Goal: Find specific page/section: Find specific page/section

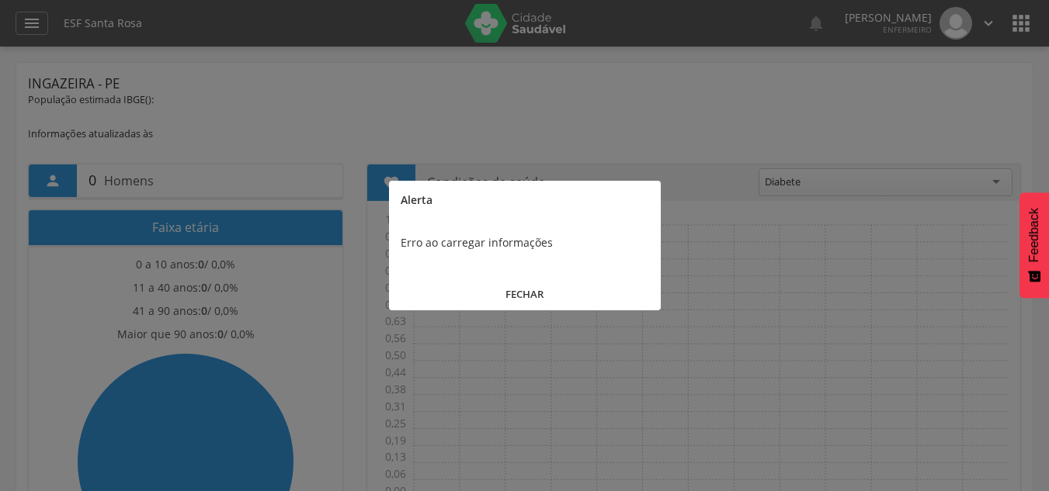
click at [528, 293] on button "FECHAR" at bounding box center [525, 294] width 272 height 33
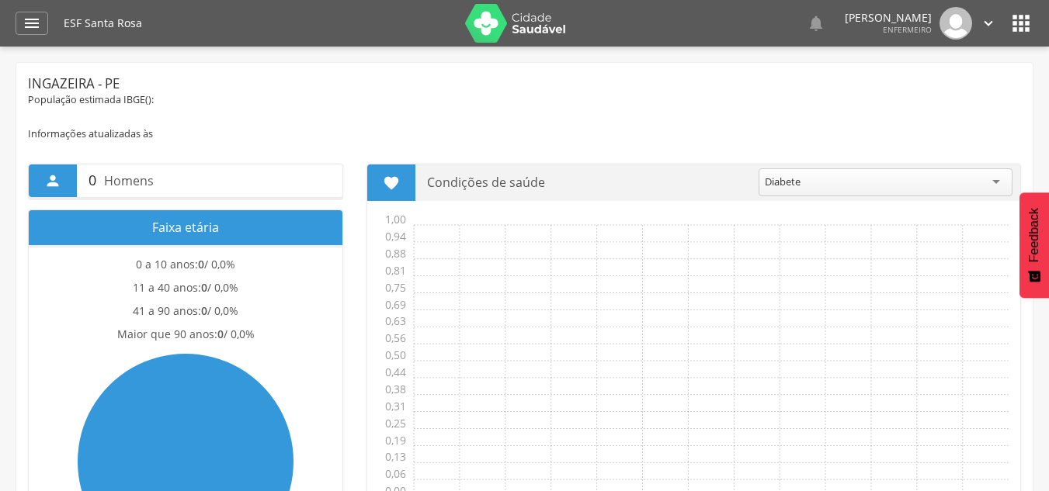
click at [36, 17] on icon "" at bounding box center [32, 23] width 19 height 19
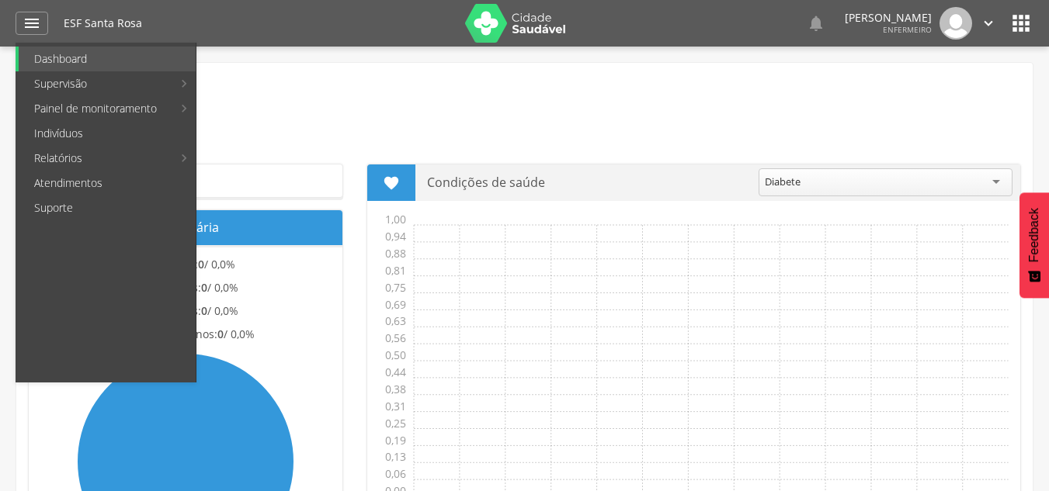
click at [609, 89] on div "Ingazeira - PE" at bounding box center [524, 84] width 993 height 19
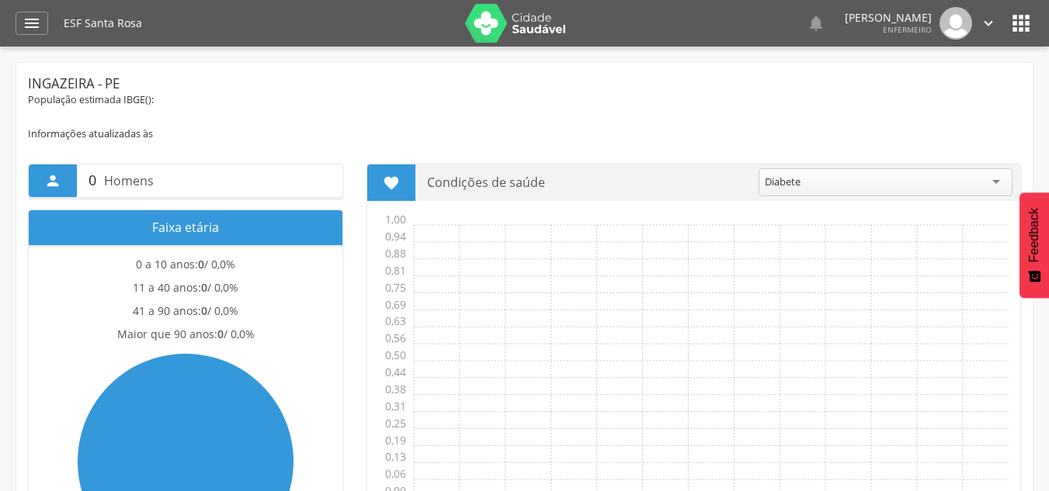
click at [999, 175] on div "Diabete" at bounding box center [885, 182] width 254 height 28
click at [775, 316] on section " Condições de saúde ******* Diabete Acamado Alcoolismo Câncer Deficiência Depe…" at bounding box center [693, 345] width 654 height 363
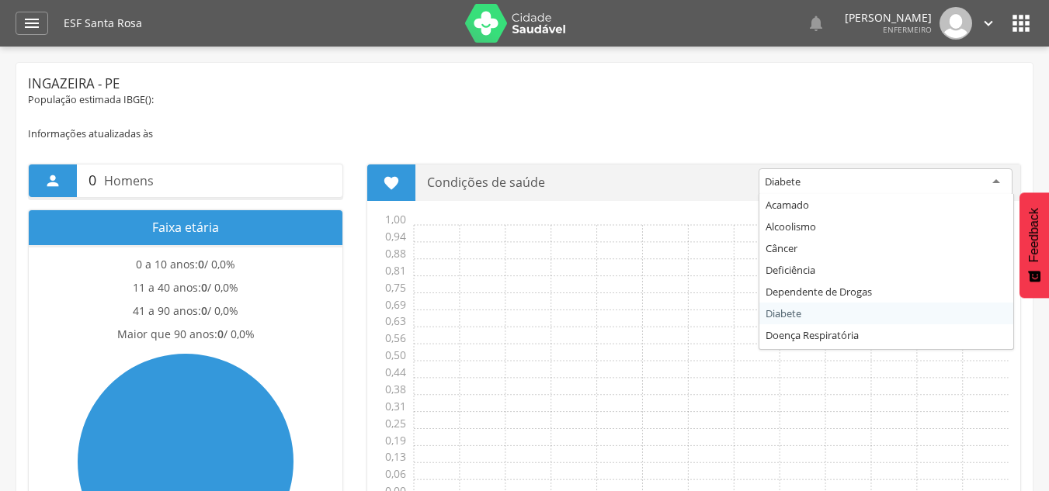
click at [831, 184] on div "Diabete" at bounding box center [885, 182] width 254 height 28
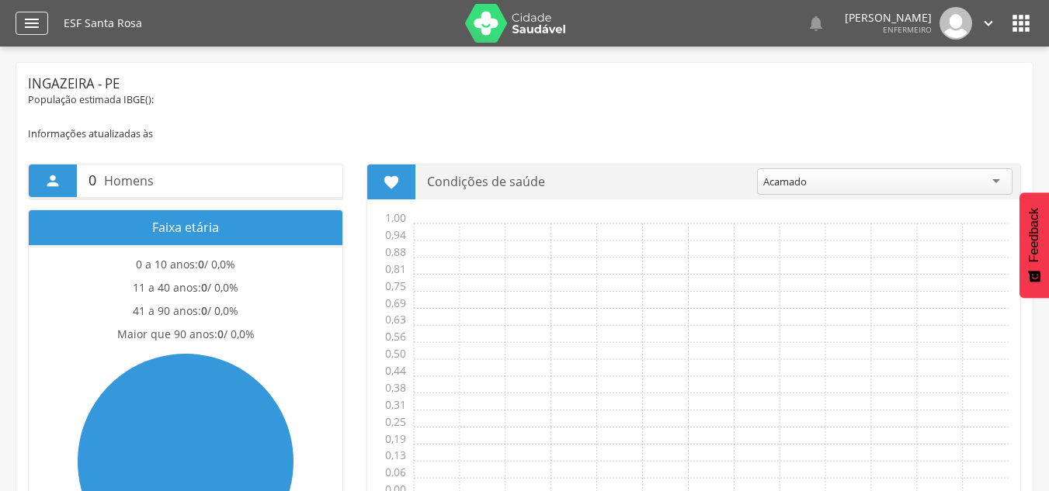
click at [42, 23] on div "" at bounding box center [32, 23] width 33 height 23
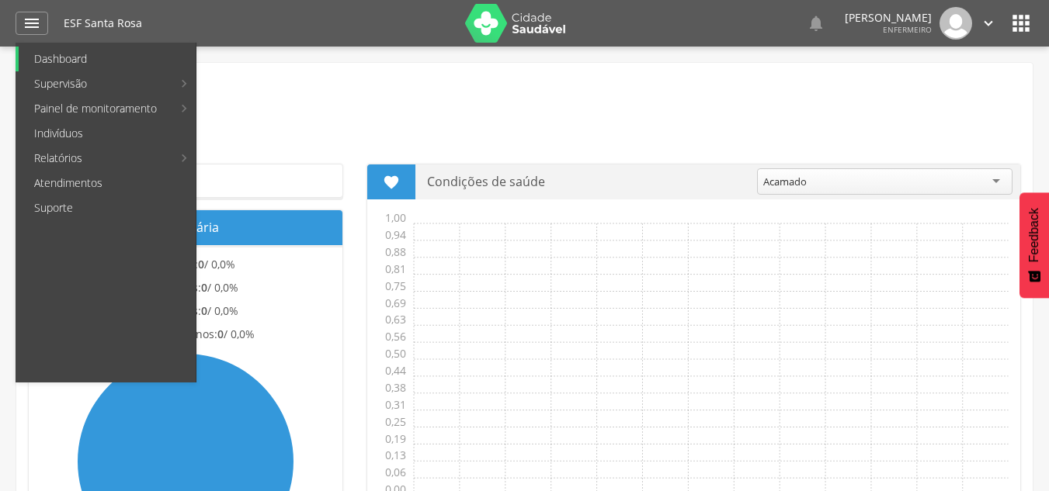
click at [51, 57] on link "Dashboard" at bounding box center [107, 59] width 177 height 25
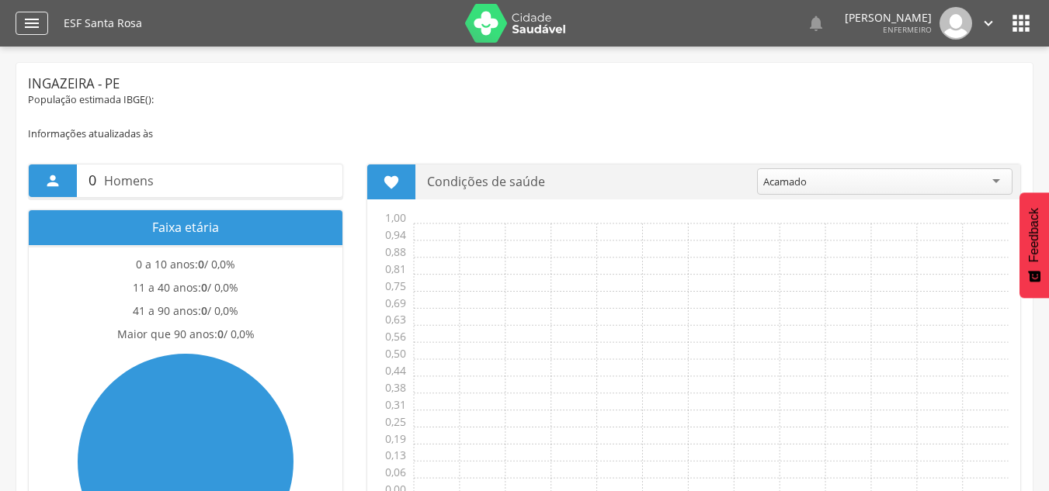
click at [35, 23] on icon "" at bounding box center [32, 23] width 19 height 19
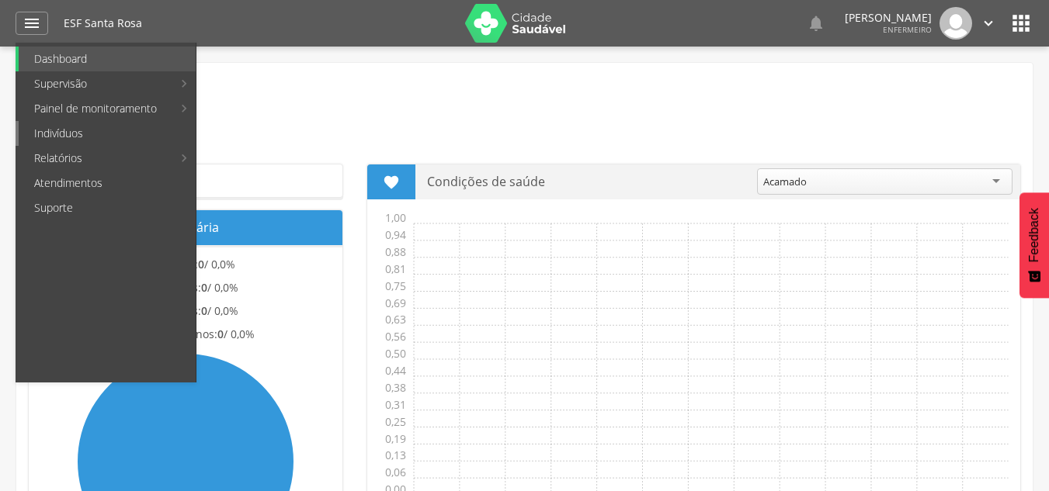
click at [36, 128] on link "Indivíduos" at bounding box center [107, 133] width 177 height 25
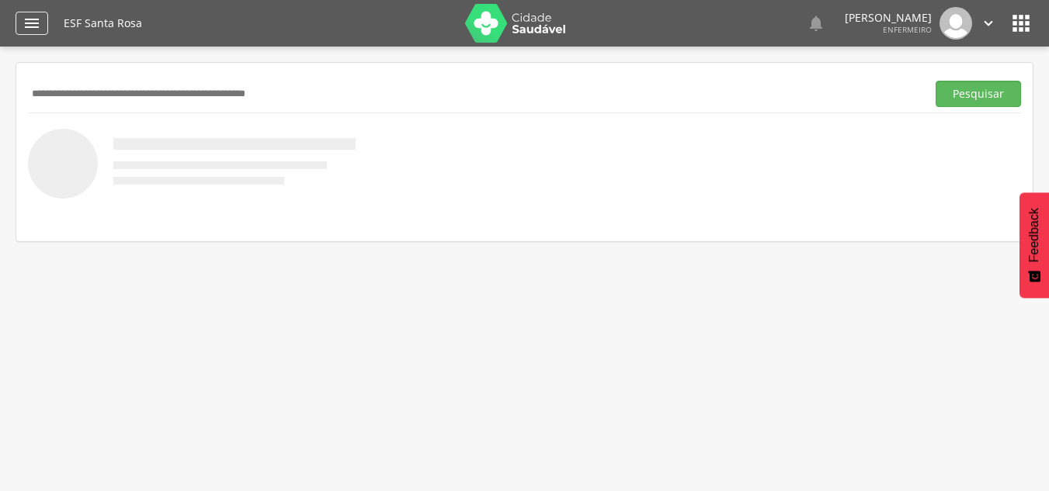
click at [35, 29] on icon "" at bounding box center [32, 23] width 19 height 19
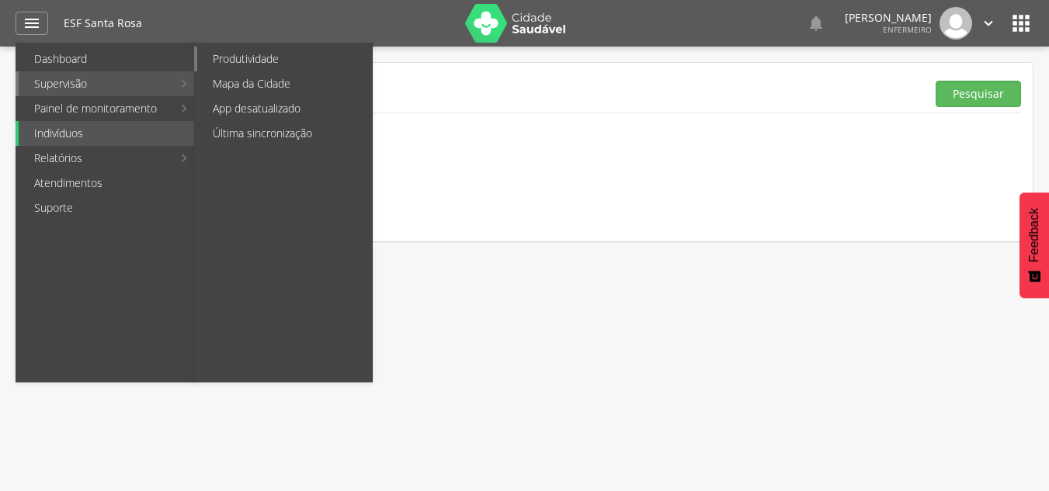
click at [234, 57] on link "Produtividade" at bounding box center [284, 59] width 175 height 25
type input "**********"
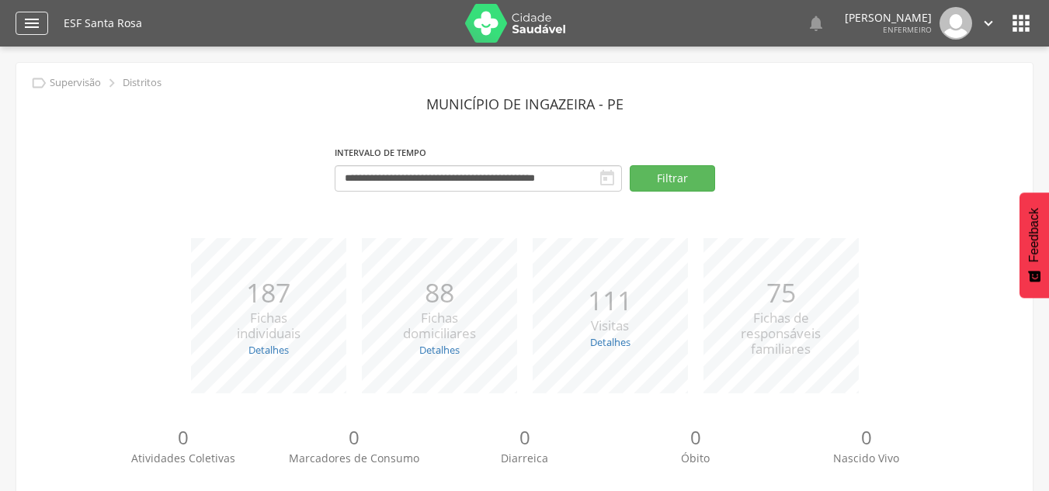
click at [24, 19] on icon "" at bounding box center [32, 23] width 19 height 19
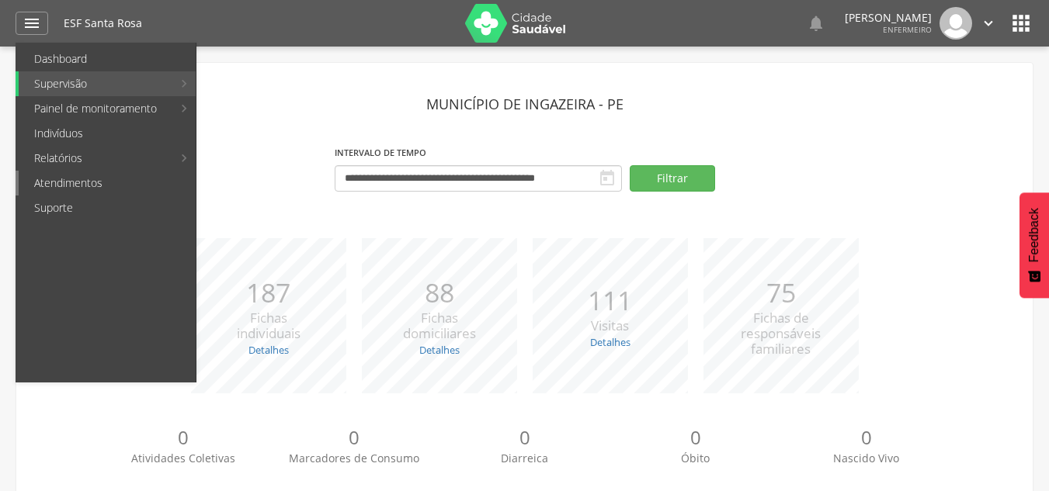
click at [46, 188] on link "Atendimentos" at bounding box center [107, 183] width 177 height 25
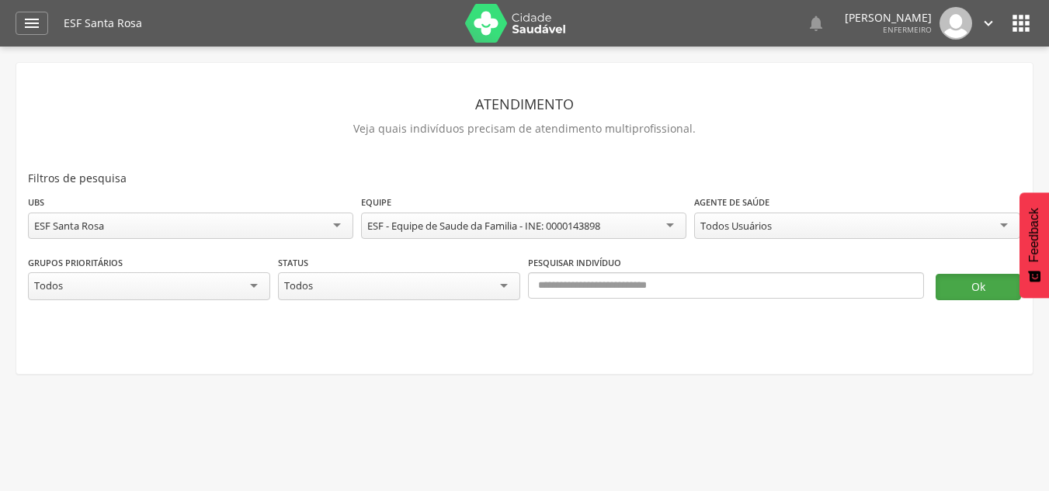
click at [944, 288] on button "Ok" at bounding box center [977, 287] width 85 height 26
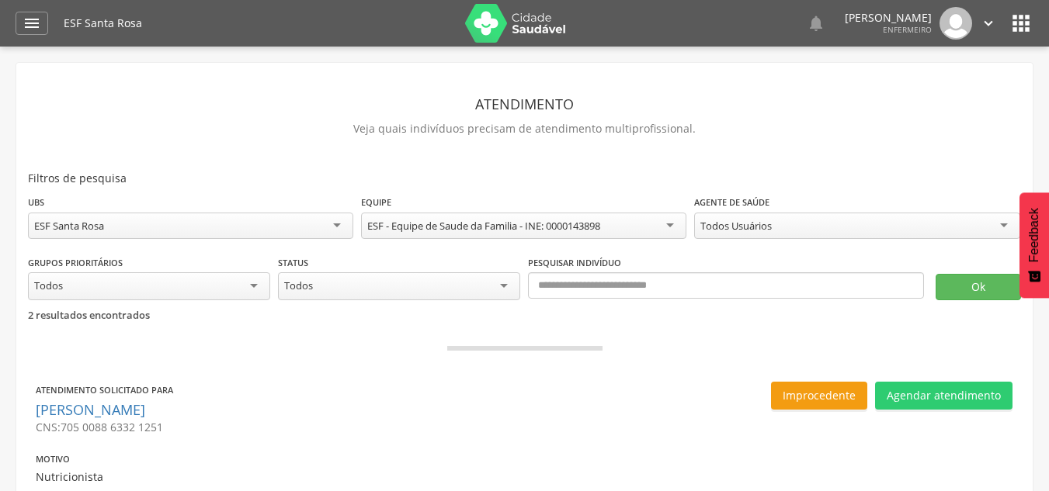
click at [1024, 26] on icon "" at bounding box center [1020, 23] width 25 height 25
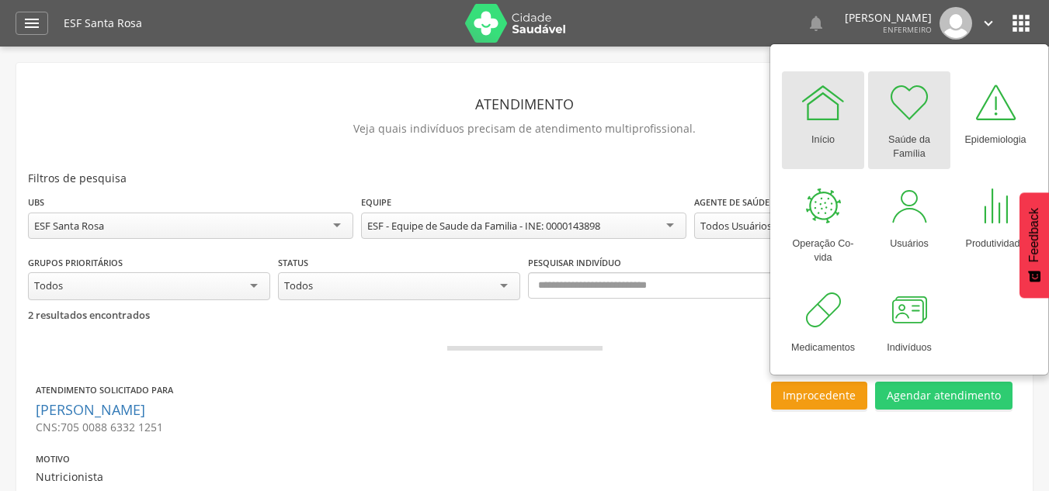
click at [903, 131] on div "Saúde da Família" at bounding box center [908, 144] width 67 height 36
